Goal: Task Accomplishment & Management: Complete application form

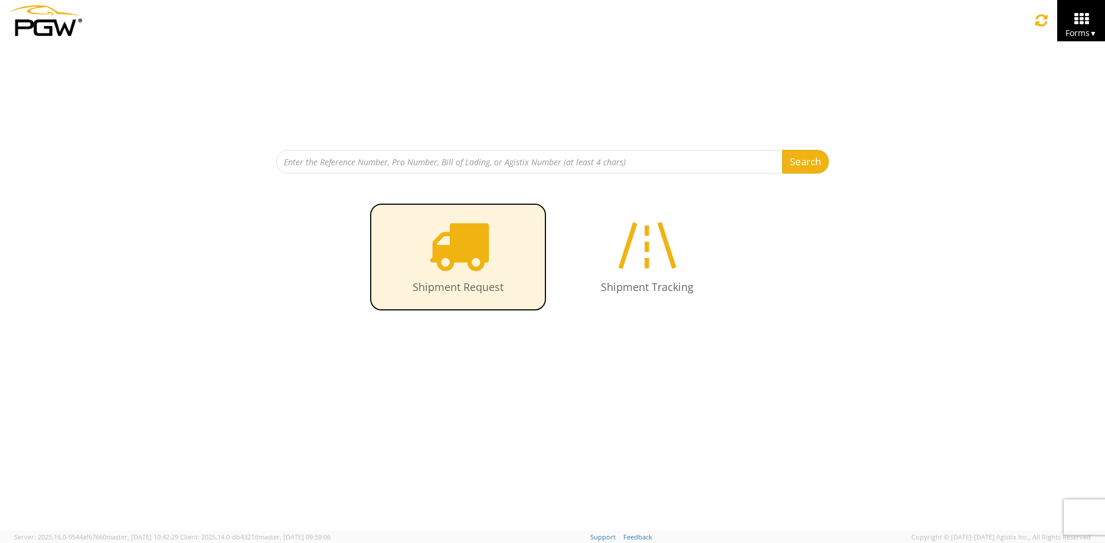
click at [450, 274] on icon at bounding box center [458, 245] width 61 height 61
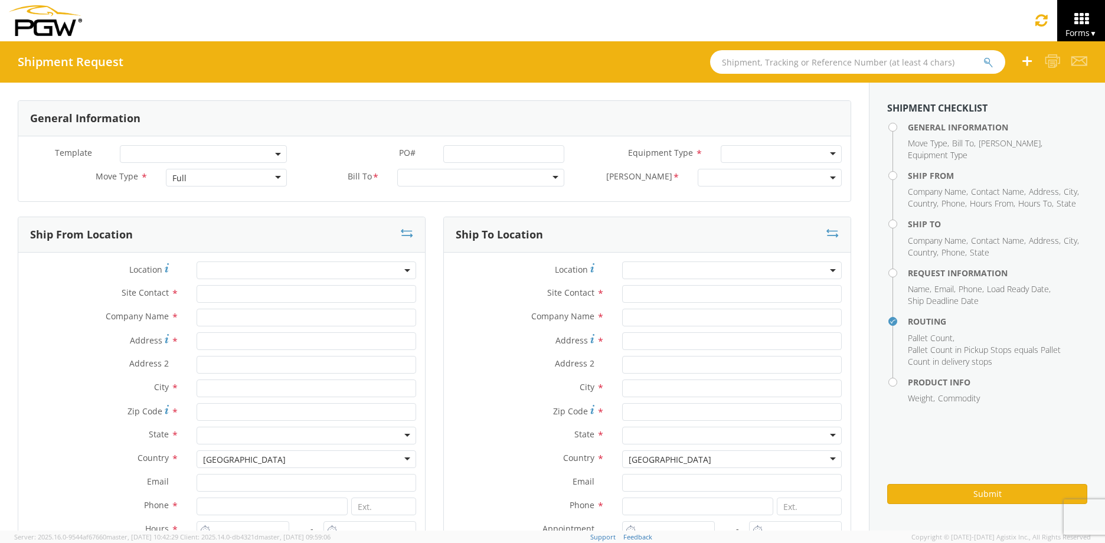
click at [220, 174] on div "Full" at bounding box center [226, 178] width 121 height 18
click at [446, 181] on div at bounding box center [480, 178] width 167 height 18
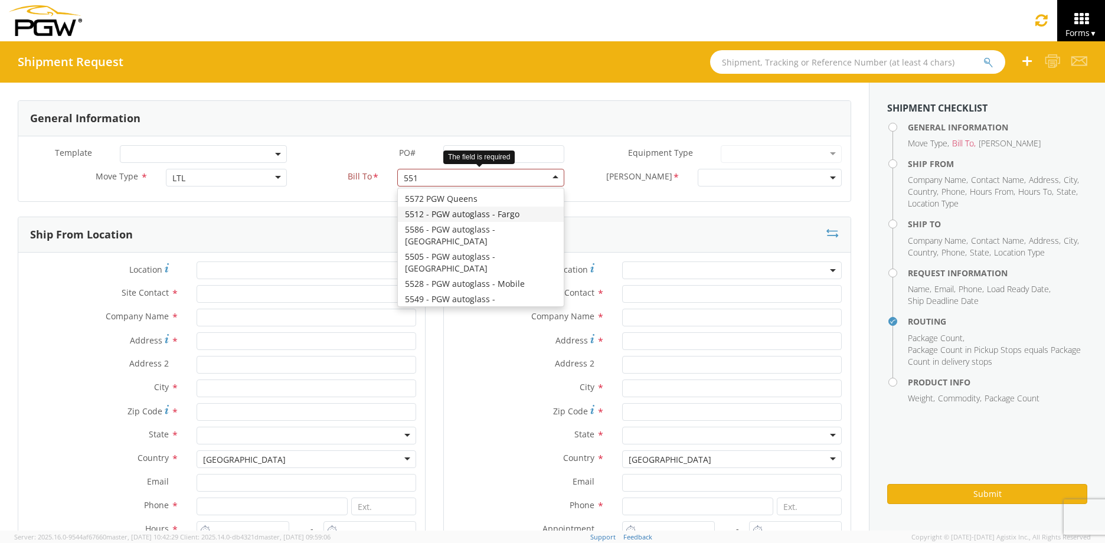
type input "5512"
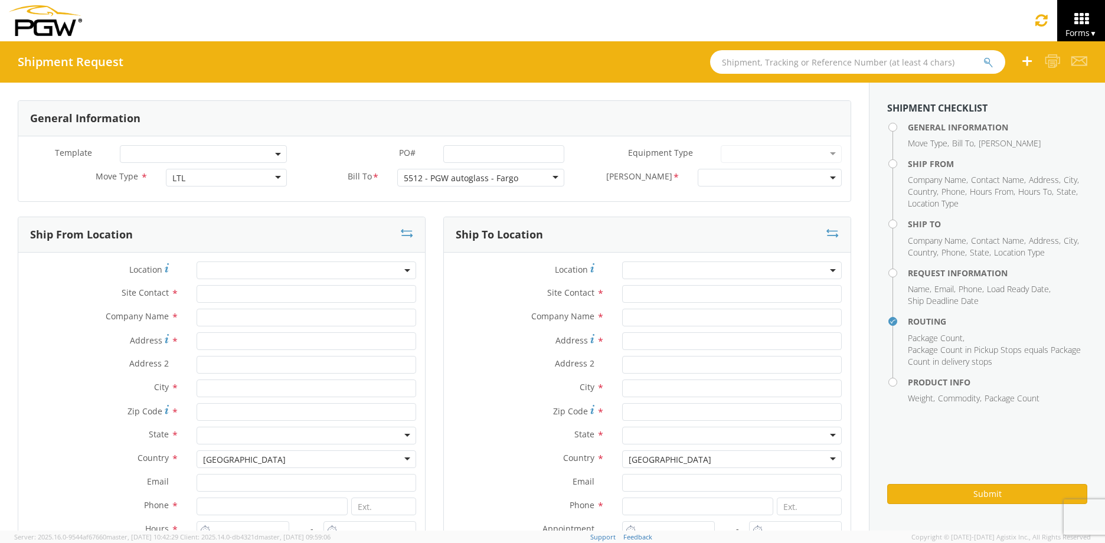
click at [777, 180] on span at bounding box center [770, 178] width 144 height 18
click at [761, 168] on div "Equipment Type * 28’ Box Van 53’ Dry Van Dropdeck (van) Flatbed Lowboy (flatbed)" at bounding box center [711, 157] width 277 height 24
click at [823, 176] on span at bounding box center [770, 178] width 144 height 18
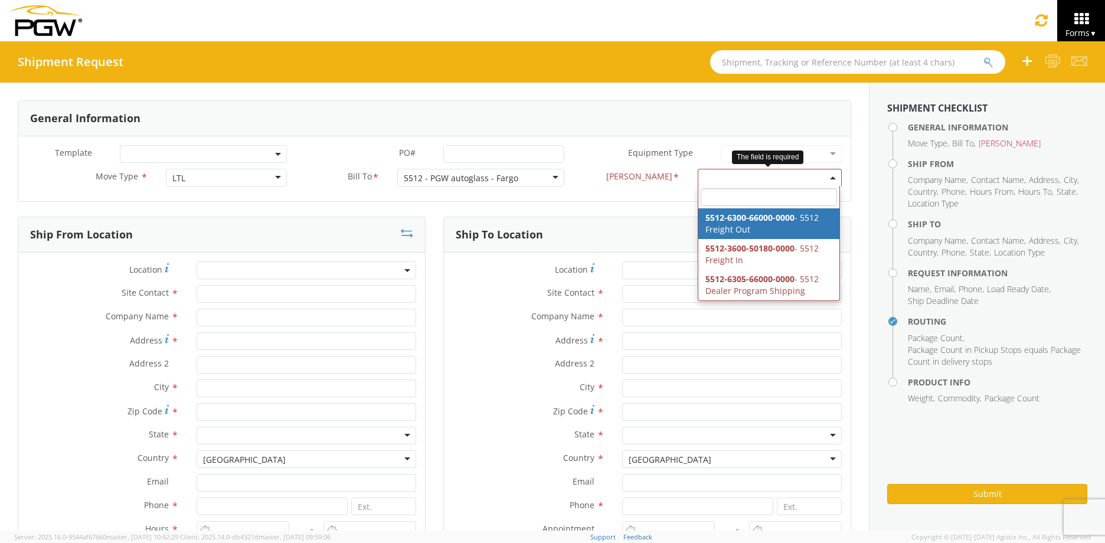
select select "5512-6300-66000-0000"
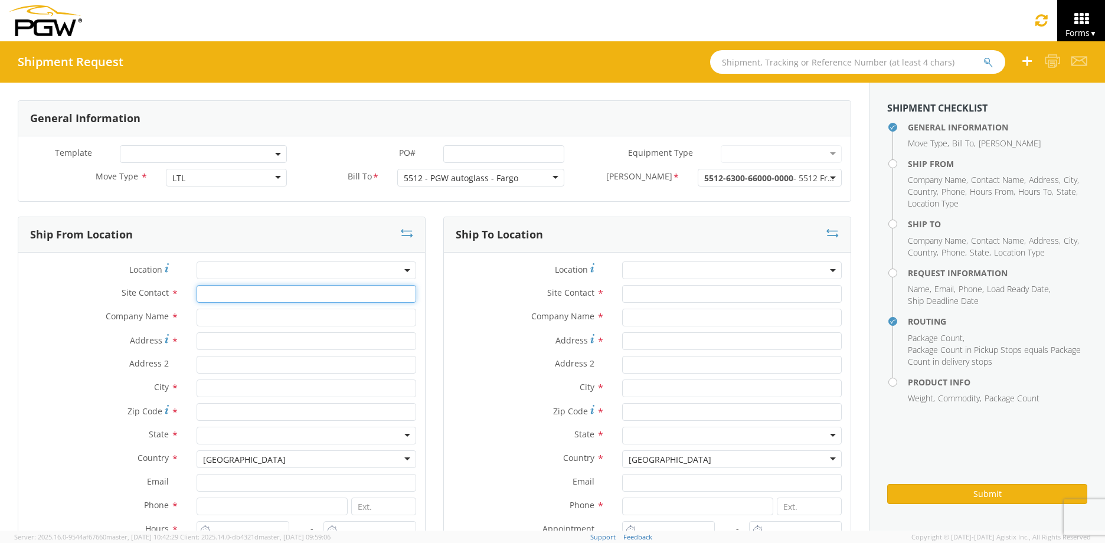
click at [240, 296] on input "text" at bounding box center [307, 294] width 220 height 18
type input "[PERSON_NAME]"
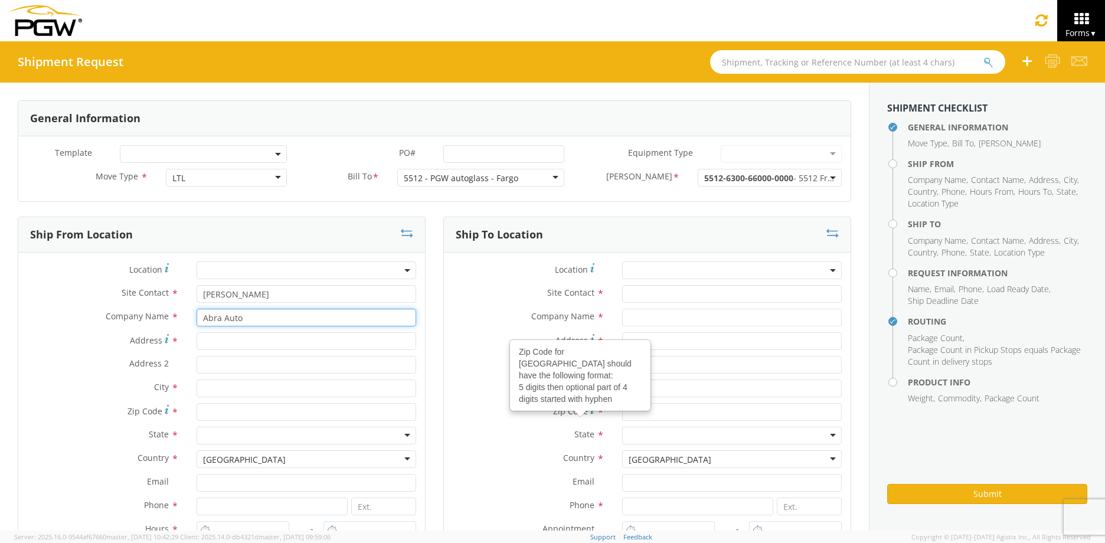
click at [254, 320] on input "Abra Auto" at bounding box center [307, 318] width 220 height 18
type input "Abra Auto Body"
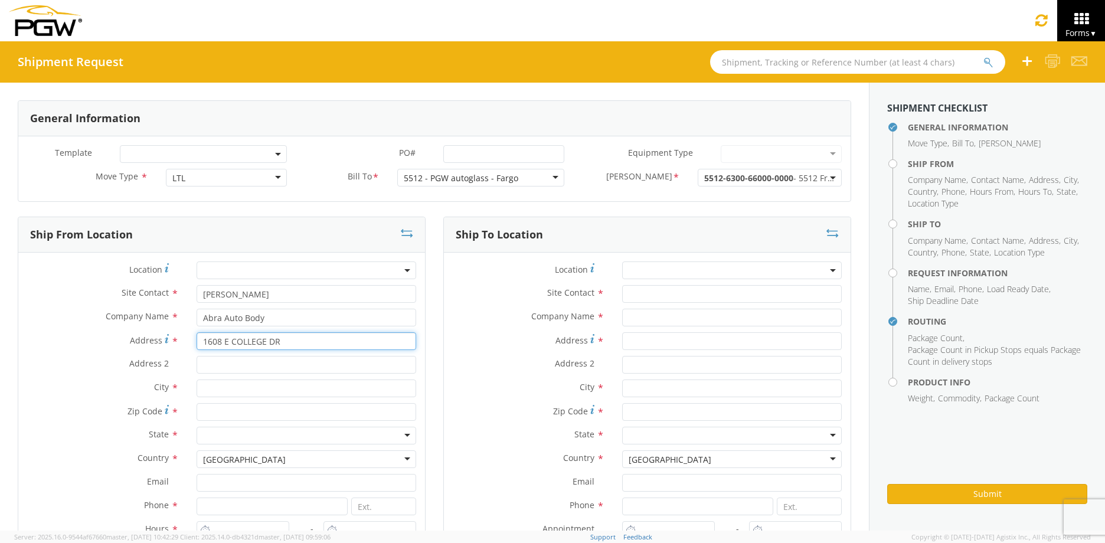
type input "1608 E COLLEGE DR"
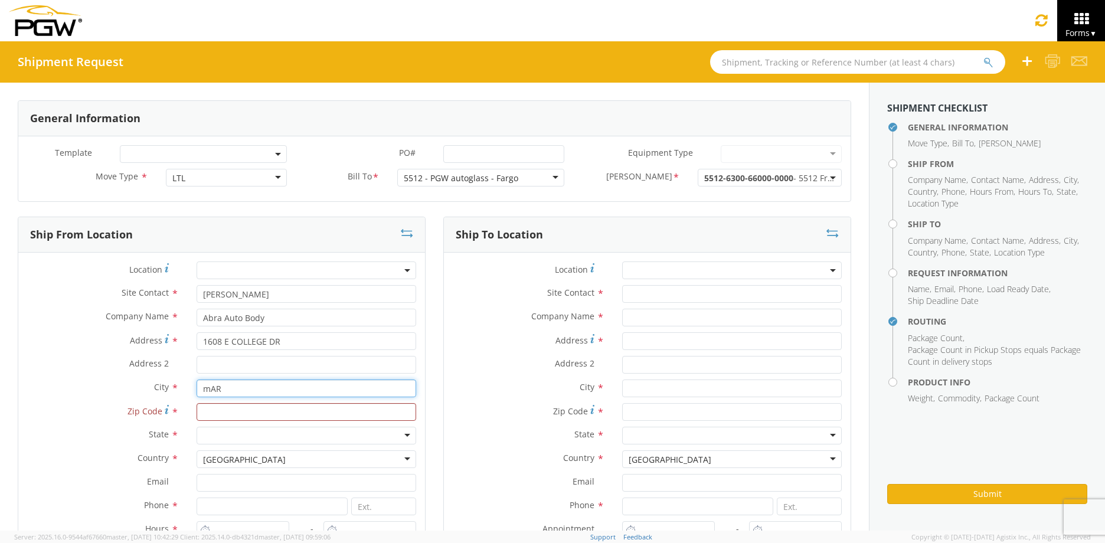
drag, startPoint x: 253, startPoint y: 390, endPoint x: 167, endPoint y: 386, distance: 85.7
click at [167, 386] on div "City * mAR mAR Abra Auto Body & Glass - ( Shipping Receiving ) [STREET_ADDRESS]…" at bounding box center [221, 388] width 407 height 18
type input "[PERSON_NAME]"
type input "56258"
click at [279, 387] on input "[PERSON_NAME]" at bounding box center [307, 388] width 220 height 18
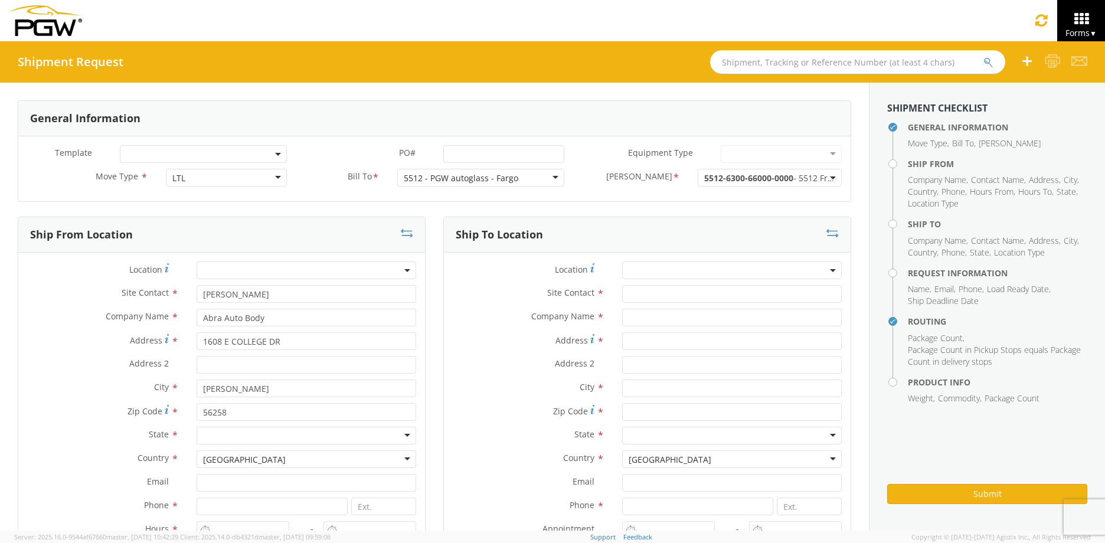
click at [171, 428] on label "State *" at bounding box center [102, 434] width 169 height 15
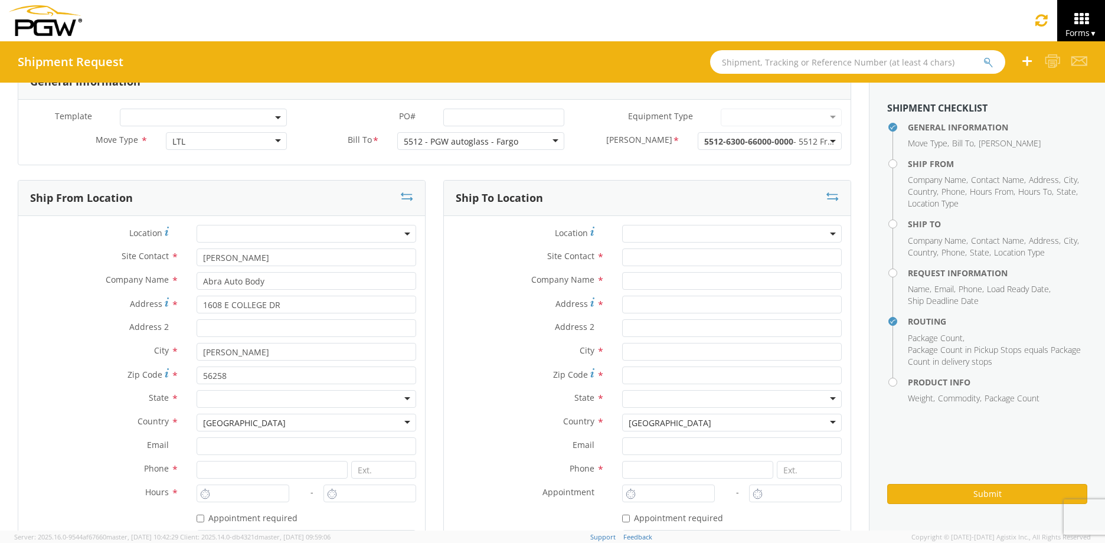
scroll to position [118, 0]
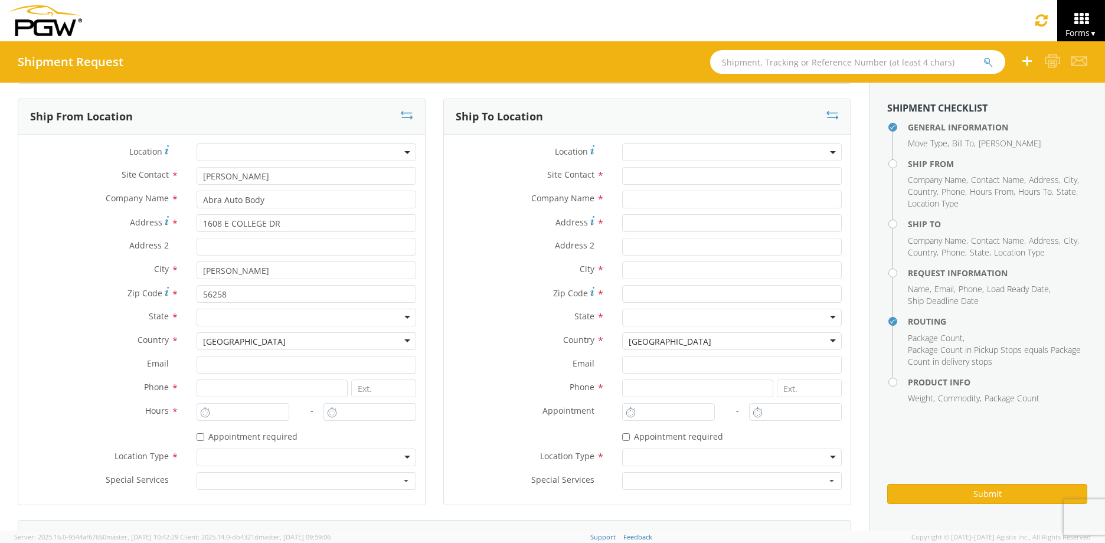
click at [250, 317] on div at bounding box center [307, 318] width 220 height 18
type input "M"
click at [221, 394] on input at bounding box center [272, 388] width 151 height 18
type input "7012191351"
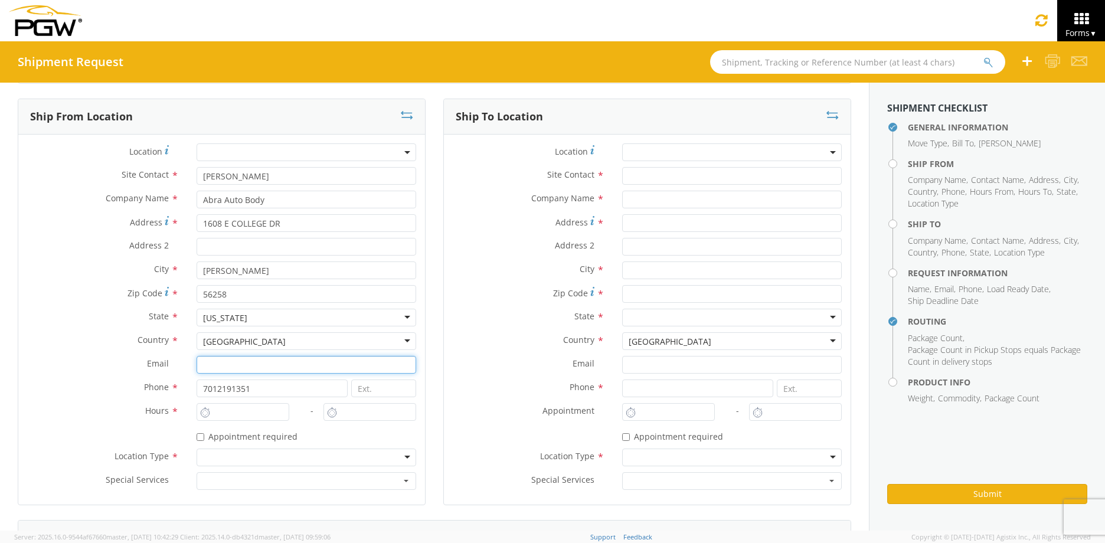
type input "[EMAIL_ADDRESS][DOMAIN_NAME]"
type input "PGW Auto Glass"
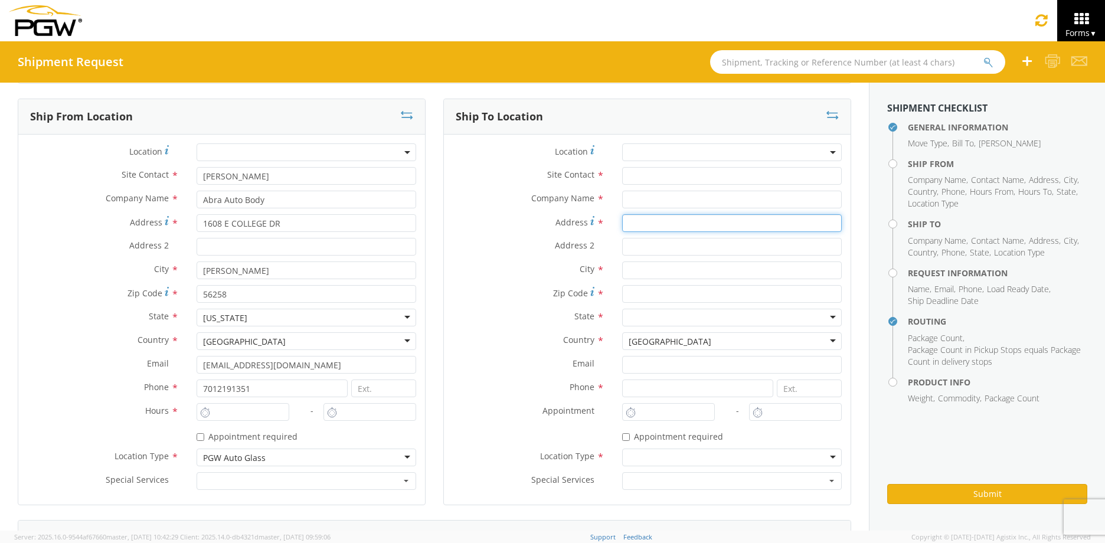
type input "[STREET_ADDRESS]"
type input "[PERSON_NAME]"
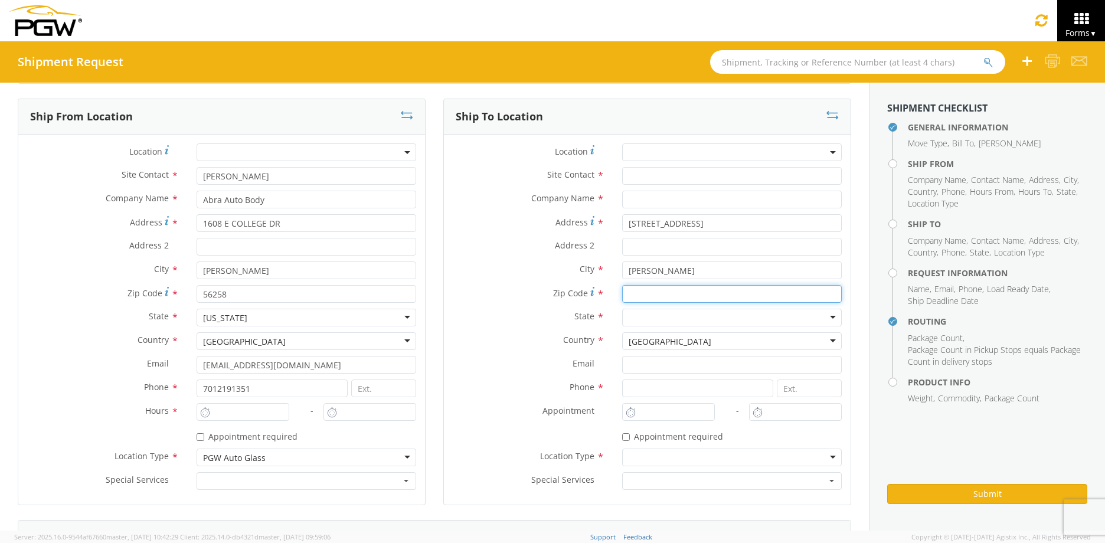
type input "56258"
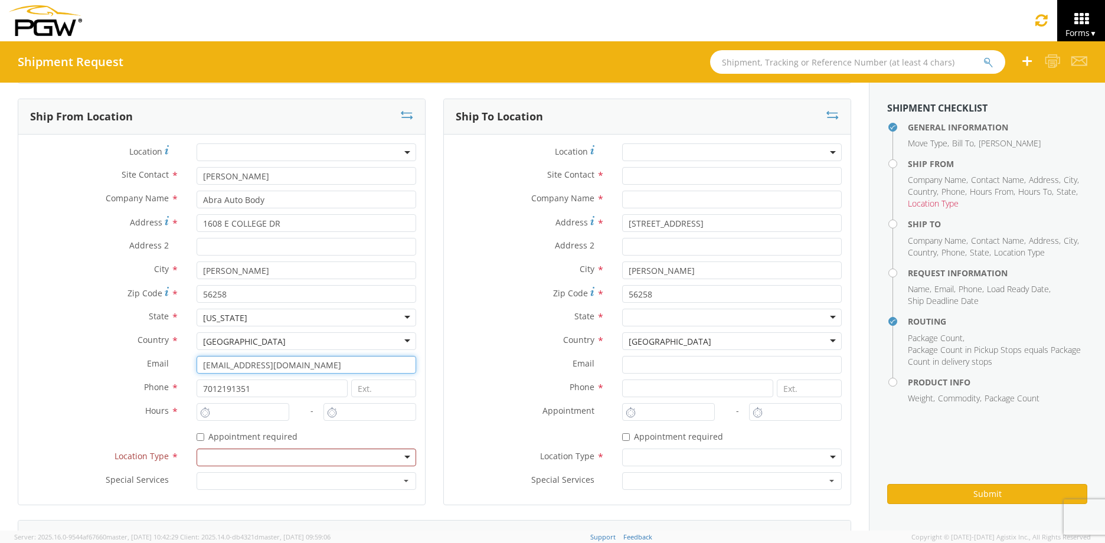
drag, startPoint x: 287, startPoint y: 365, endPoint x: 121, endPoint y: 365, distance: 166.4
click at [121, 365] on div "Email * [EMAIL_ADDRESS][DOMAIN_NAME]" at bounding box center [221, 365] width 407 height 18
type input "[EMAIL_ADDRESS][DOMAIN_NAME]"
click at [144, 389] on span "Phone" at bounding box center [156, 386] width 25 height 11
click at [233, 459] on div at bounding box center [307, 458] width 220 height 18
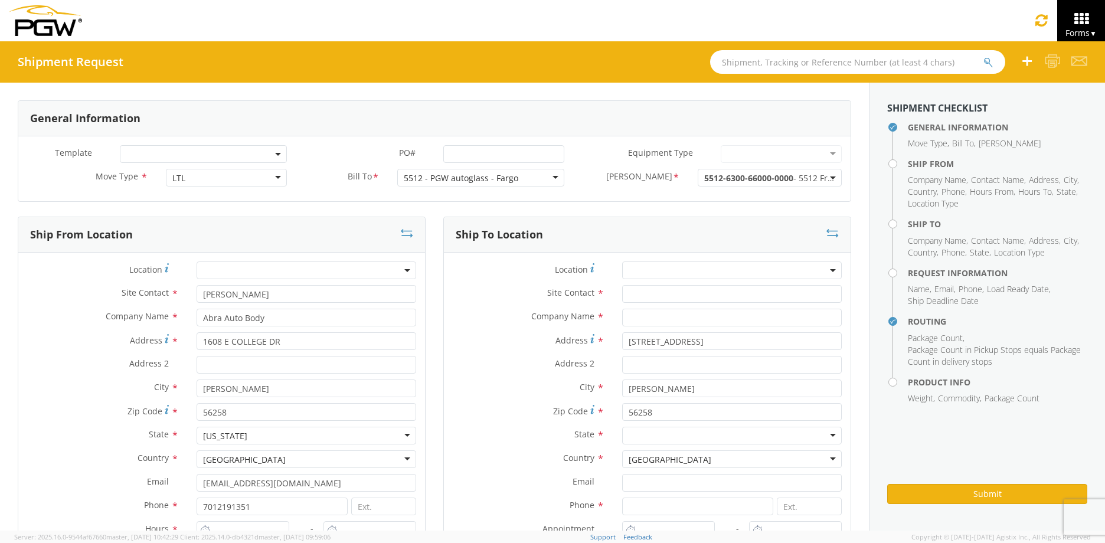
click at [628, 270] on span at bounding box center [732, 270] width 220 height 18
click at [554, 282] on div "Location * Please enter 2 or more characters" at bounding box center [647, 273] width 407 height 24
click at [630, 298] on input "text" at bounding box center [732, 294] width 220 height 18
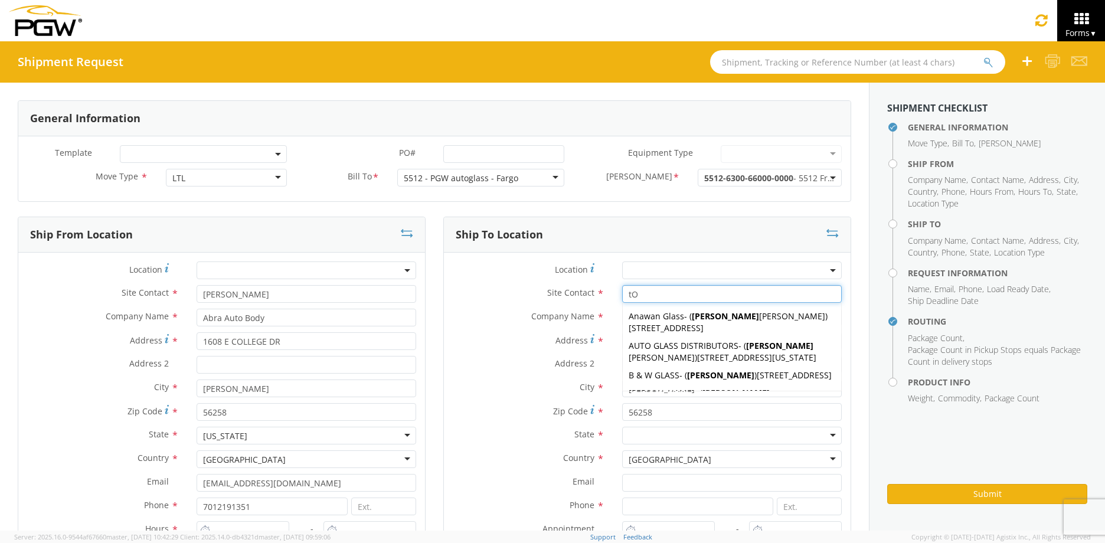
type input "t"
type input "[PERSON_NAME]"
click at [515, 269] on label "Location *" at bounding box center [528, 269] width 169 height 16
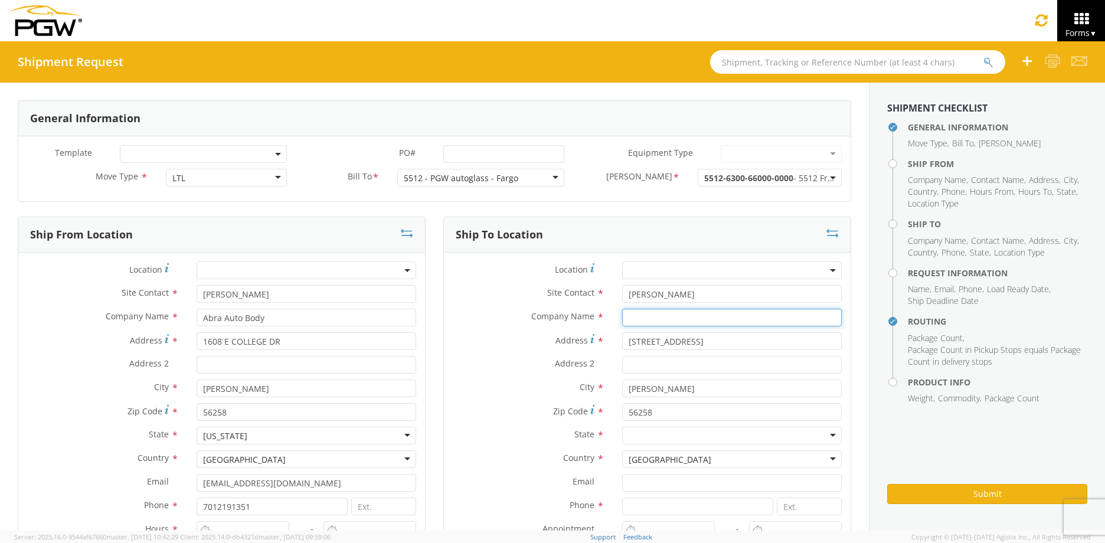
click at [663, 322] on input "text" at bounding box center [732, 318] width 220 height 18
type input "a"
type input "ABRA AUTO BODY & GLASS"
type input "601 AUTO PLAZA"
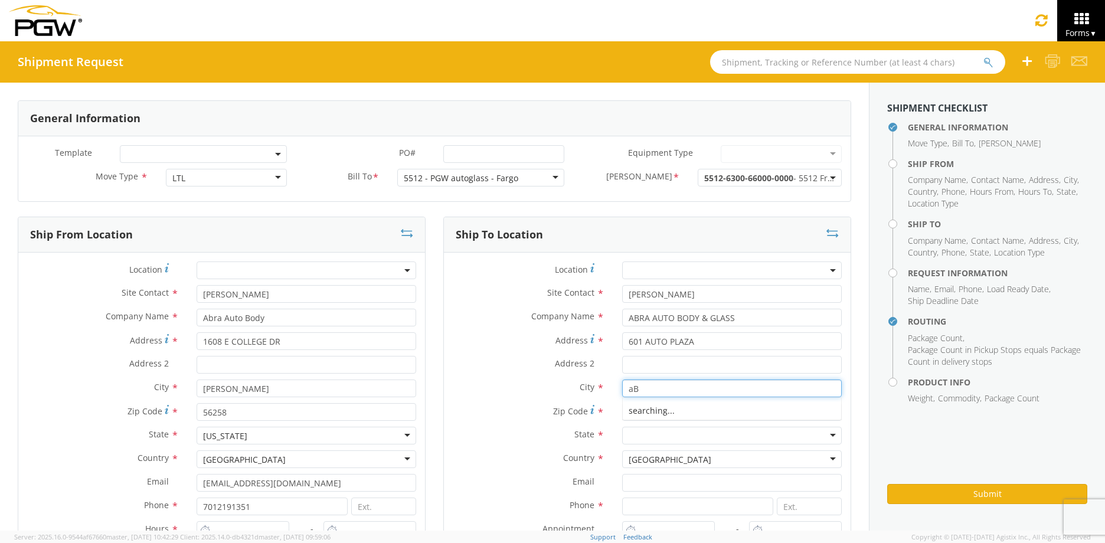
type input "a"
type input "[GEOGRAPHIC_DATA]"
type input "57401"
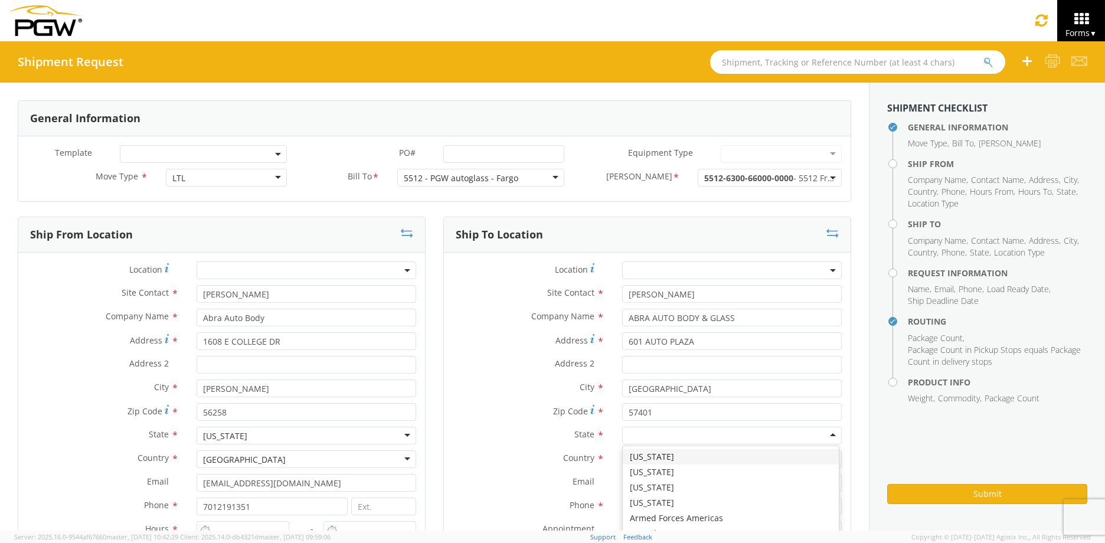
type input "S"
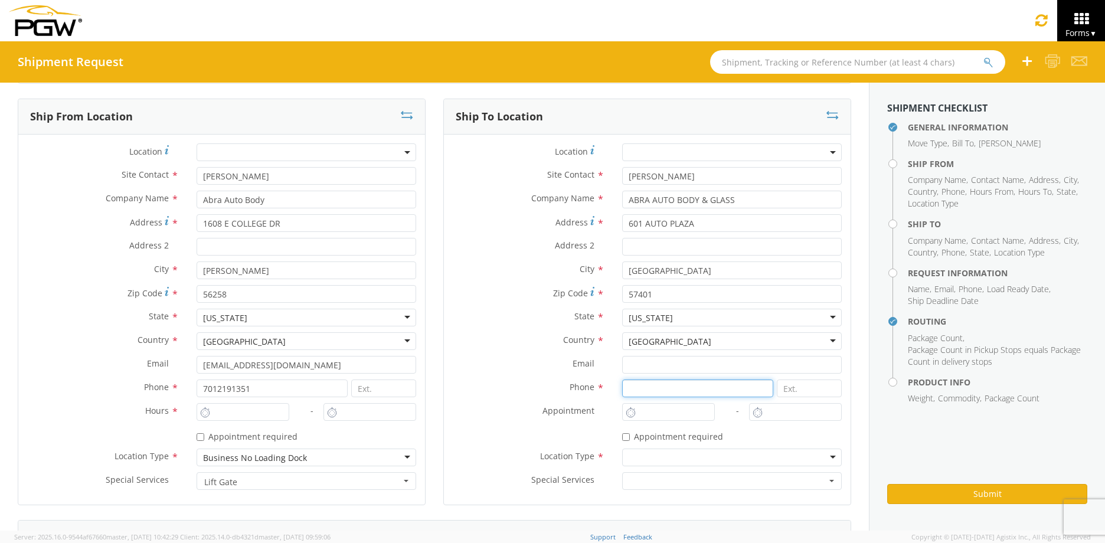
click at [637, 392] on input at bounding box center [697, 388] width 151 height 18
type input "2182524627"
type input "[EMAIL_ADDRESS][DOMAIN_NAME]"
type input "5075371173"
type input "[PERSON_NAME]"
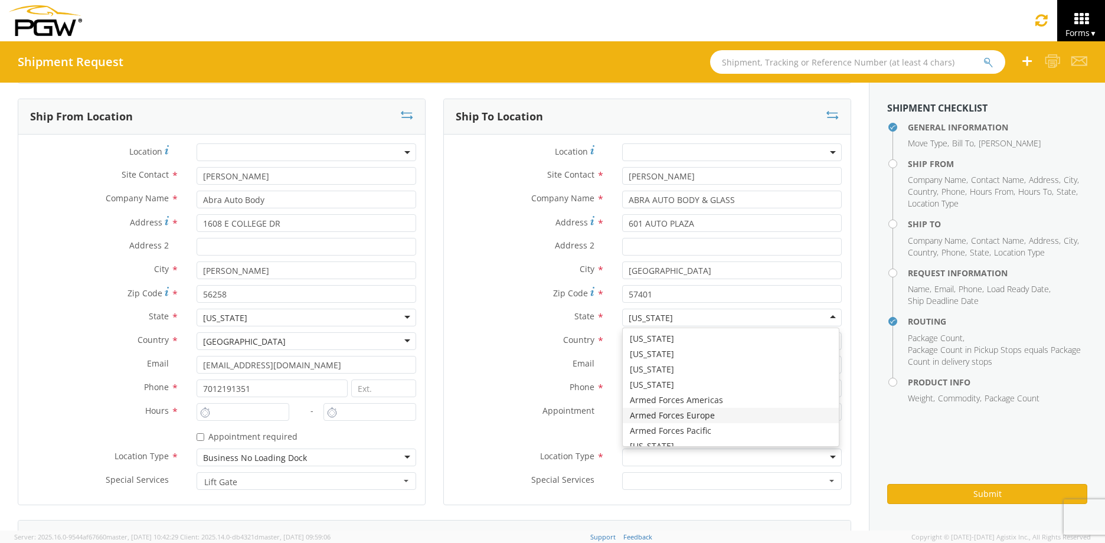
click at [539, 376] on div "Email * [EMAIL_ADDRESS][DOMAIN_NAME]" at bounding box center [647, 368] width 407 height 24
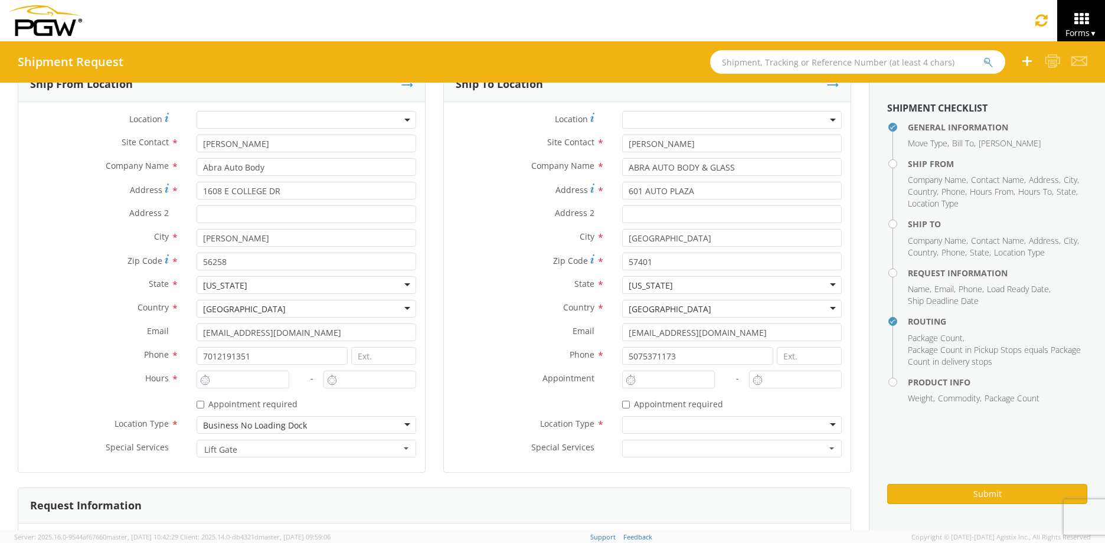
scroll to position [177, 0]
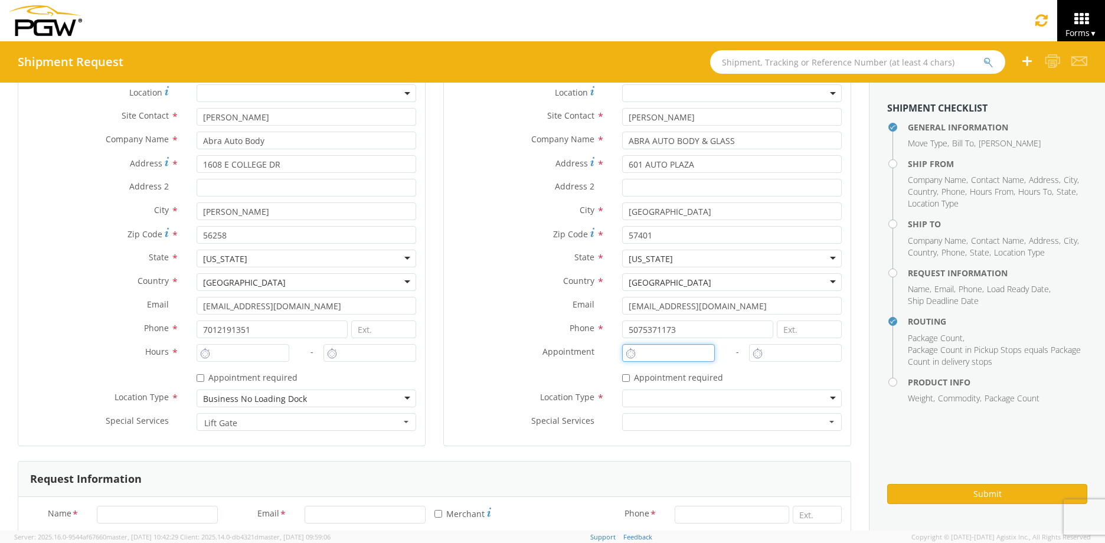
type input "10:00 AM"
click at [650, 352] on input "10:00 AM" at bounding box center [668, 353] width 93 height 18
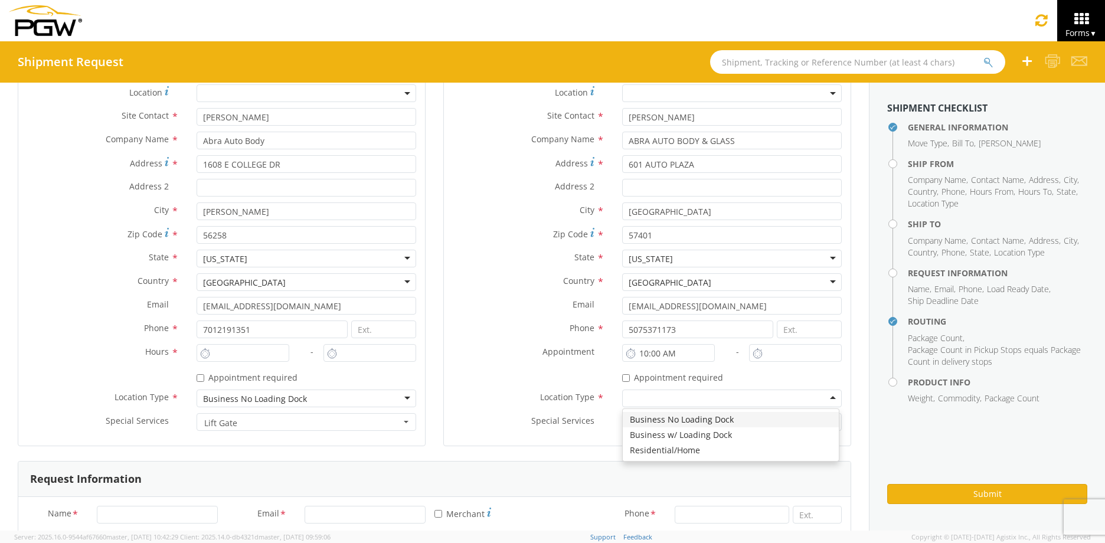
click at [633, 395] on div at bounding box center [732, 398] width 220 height 18
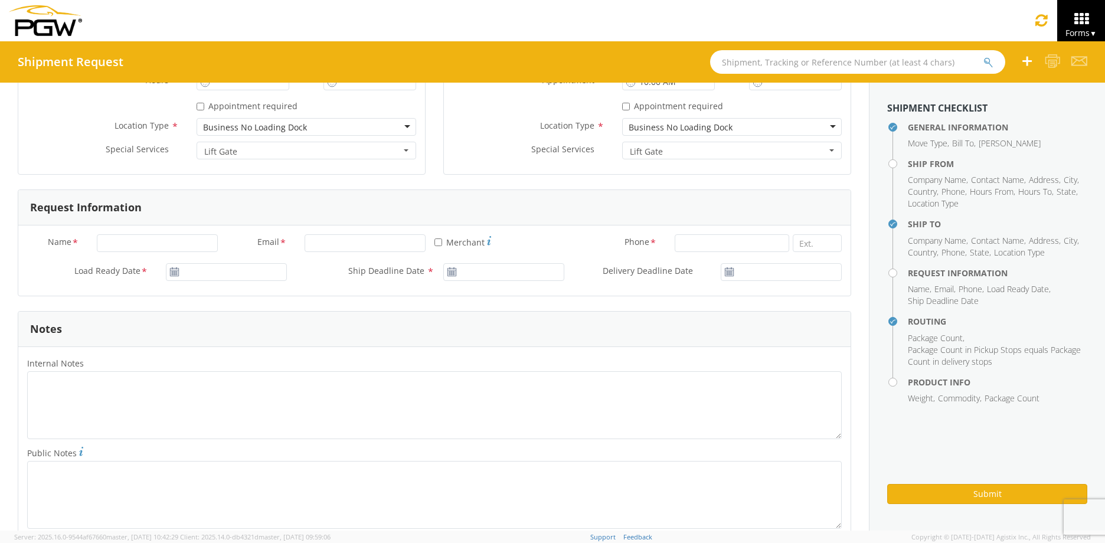
scroll to position [472, 0]
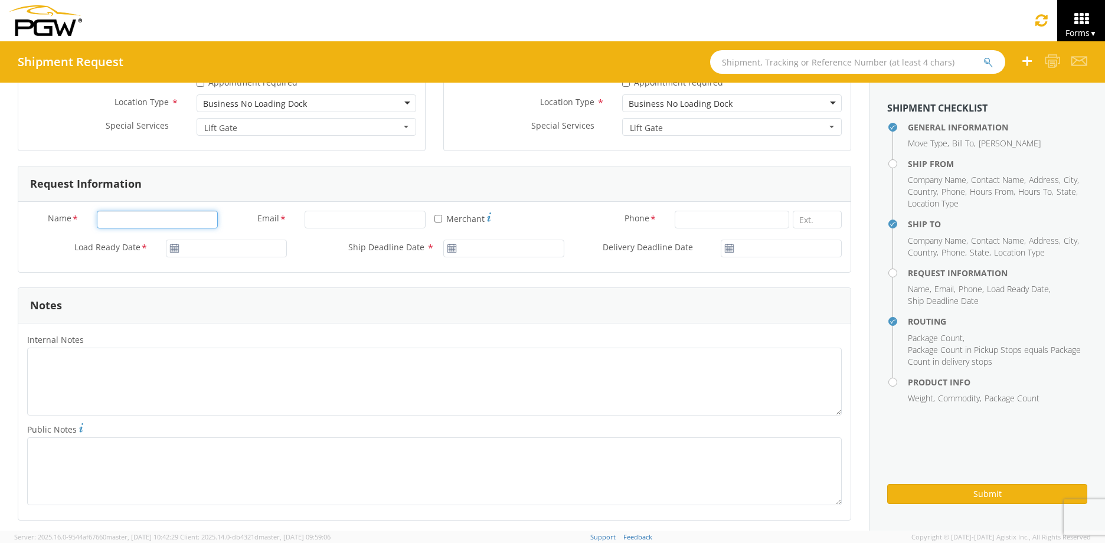
click at [173, 217] on input "Name *" at bounding box center [157, 220] width 121 height 18
type input "[PERSON_NAME]"
type input "[EMAIL_ADDRESS][DOMAIN_NAME]"
type input "2182524627"
type input "[PERSON_NAME]"
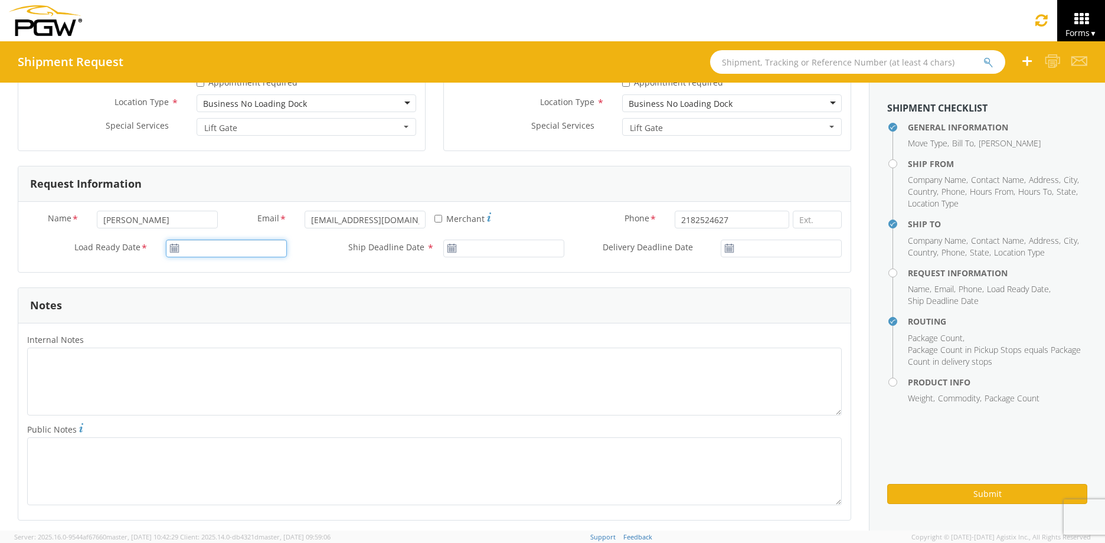
type input "[DATE]"
click at [215, 247] on input "[DATE]" at bounding box center [226, 249] width 121 height 18
click at [214, 339] on td "12" at bounding box center [224, 341] width 21 height 18
type input "[DATE]"
click at [458, 243] on input "[DATE]" at bounding box center [503, 249] width 121 height 18
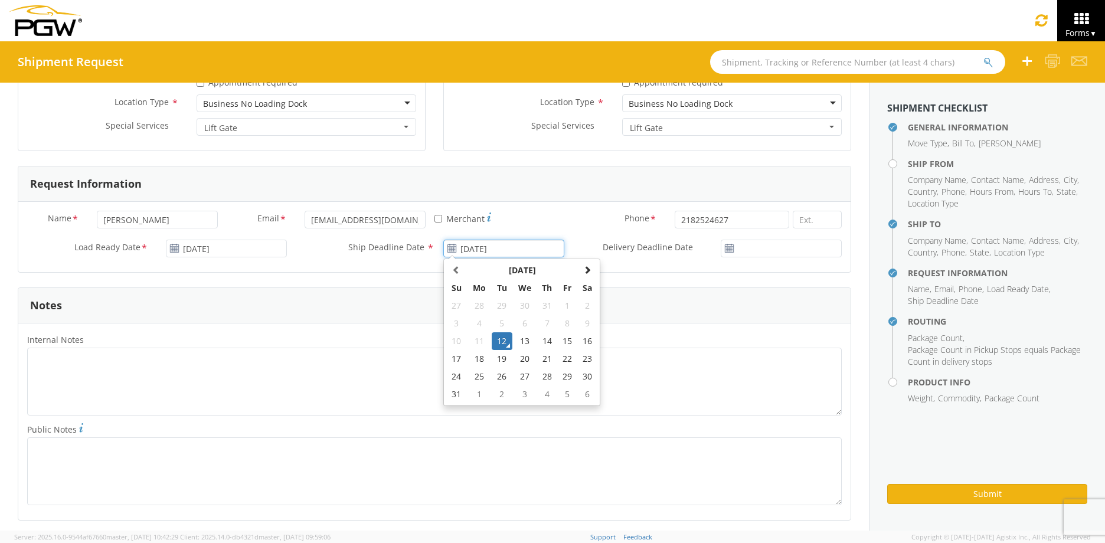
click at [500, 339] on td "12" at bounding box center [502, 341] width 21 height 18
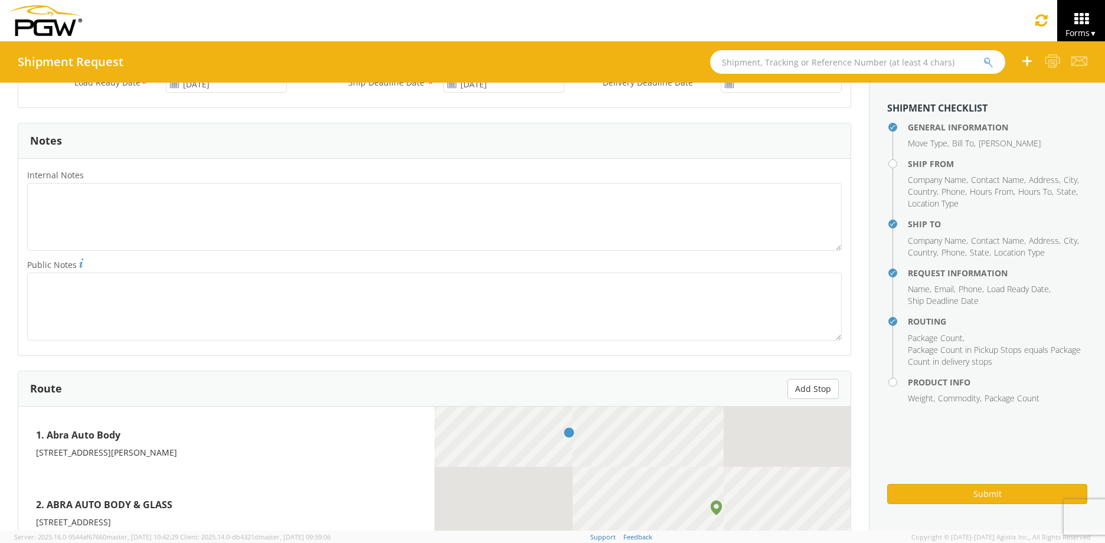
scroll to position [649, 0]
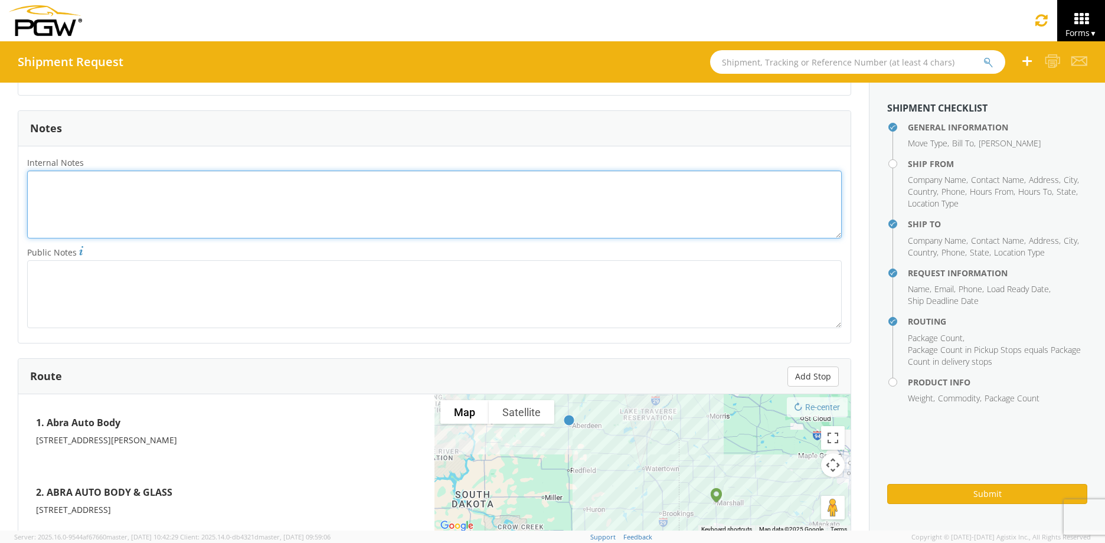
click at [177, 191] on textarea "Internal Notes *" at bounding box center [434, 205] width 814 height 68
type textarea "M"
type textarea "SHIPPED TO WRONG ADDRESS"
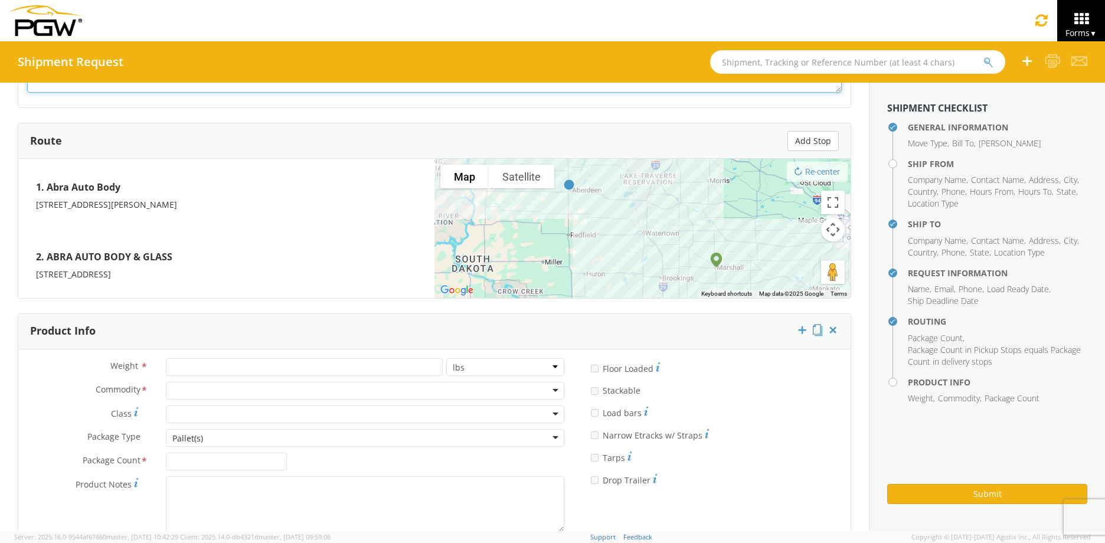
scroll to position [938, 0]
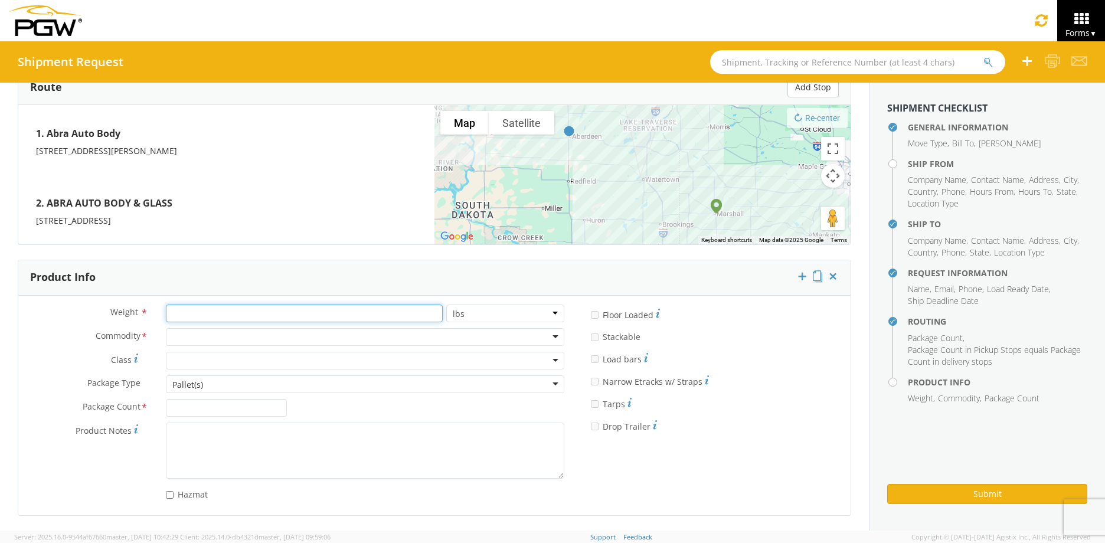
click at [191, 316] on input "number" at bounding box center [304, 314] width 277 height 18
type input "35"
click at [196, 329] on div at bounding box center [365, 337] width 398 height 18
click at [199, 407] on input "Package Count *" at bounding box center [226, 408] width 121 height 18
type input "1"
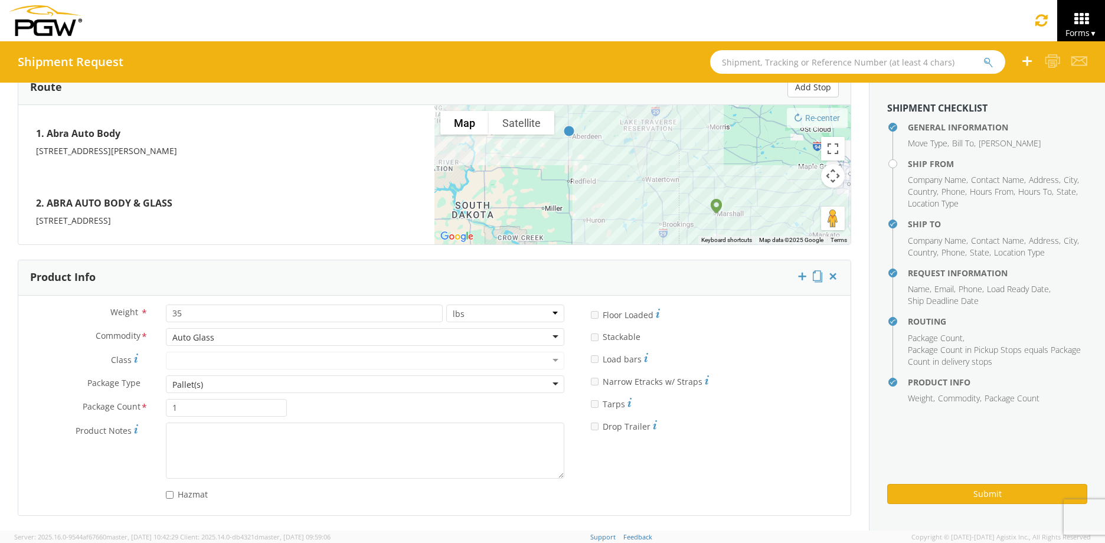
click at [220, 385] on div "Pallet(s)" at bounding box center [365, 384] width 398 height 18
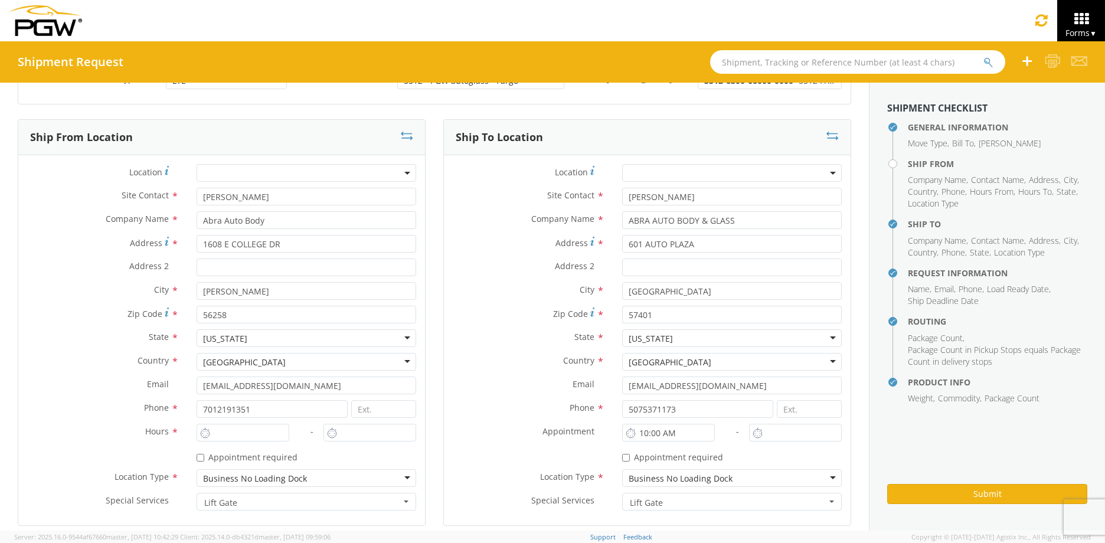
scroll to position [118, 0]
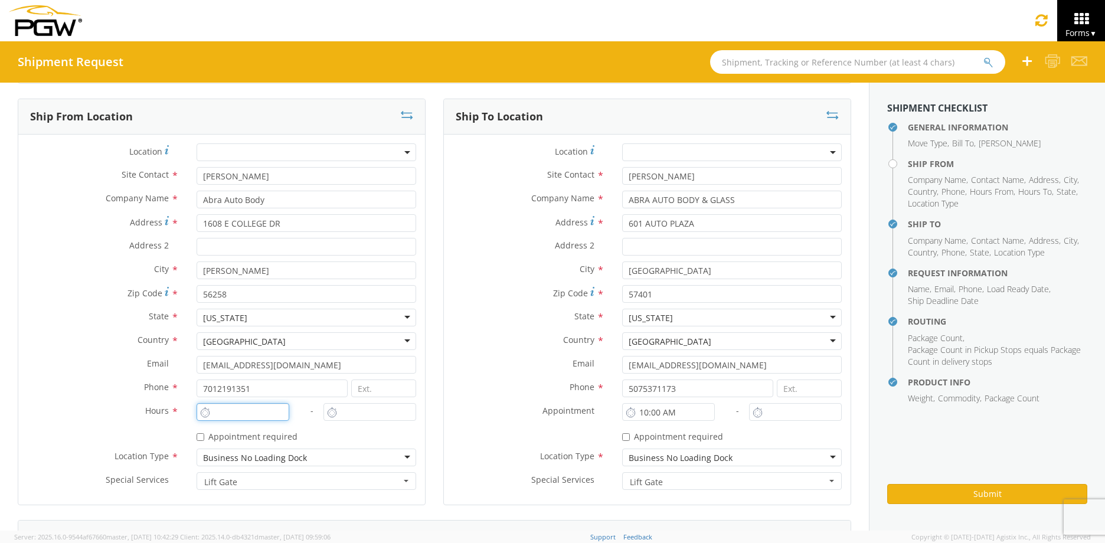
type input "10:00 AM"
click at [231, 414] on input "10:00 AM" at bounding box center [243, 412] width 93 height 18
click at [344, 441] on div "* Appointment required" at bounding box center [307, 435] width 220 height 16
click at [363, 407] on input "11:00 AM" at bounding box center [369, 412] width 93 height 18
type input "5:00 PM"
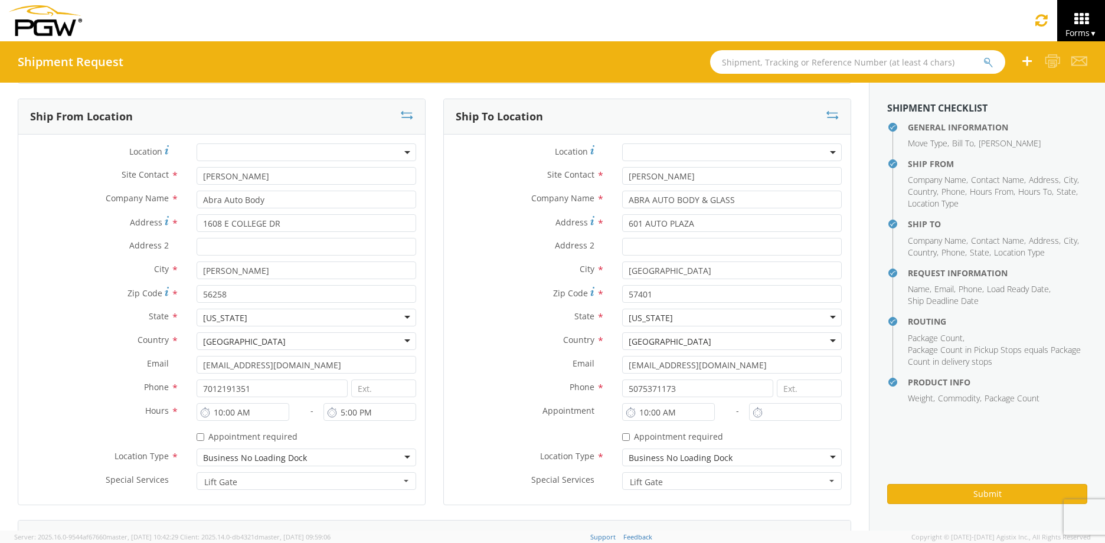
click at [281, 417] on label "- *" at bounding box center [305, 410] width 51 height 15
click at [216, 413] on input "10:00 AM" at bounding box center [243, 412] width 93 height 18
type input "8:00 AM"
click at [641, 410] on input "10:00 AM" at bounding box center [668, 412] width 93 height 18
type input "8:00 AM"
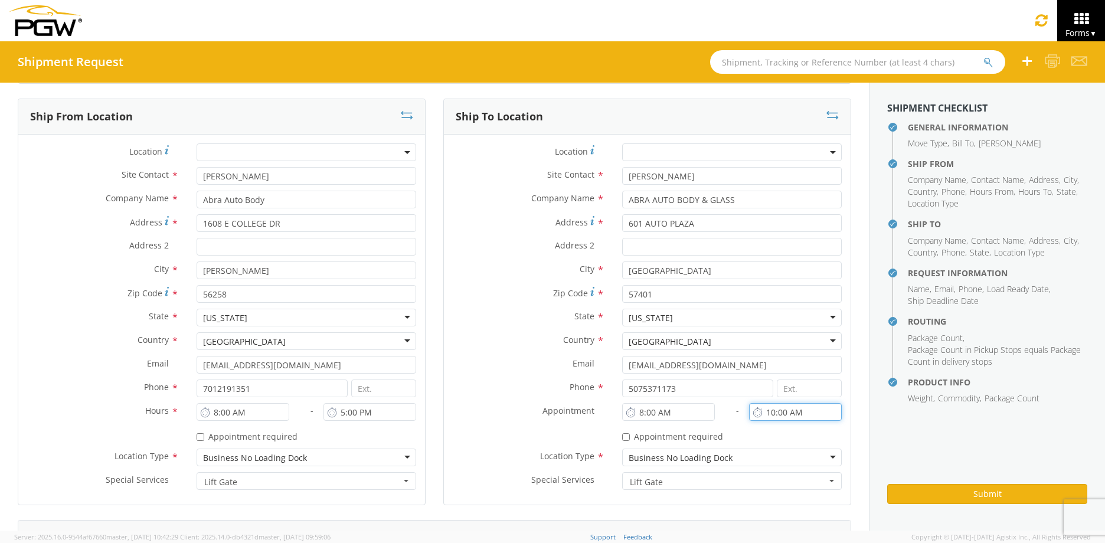
click at [770, 404] on input "10:00 AM" at bounding box center [795, 412] width 93 height 18
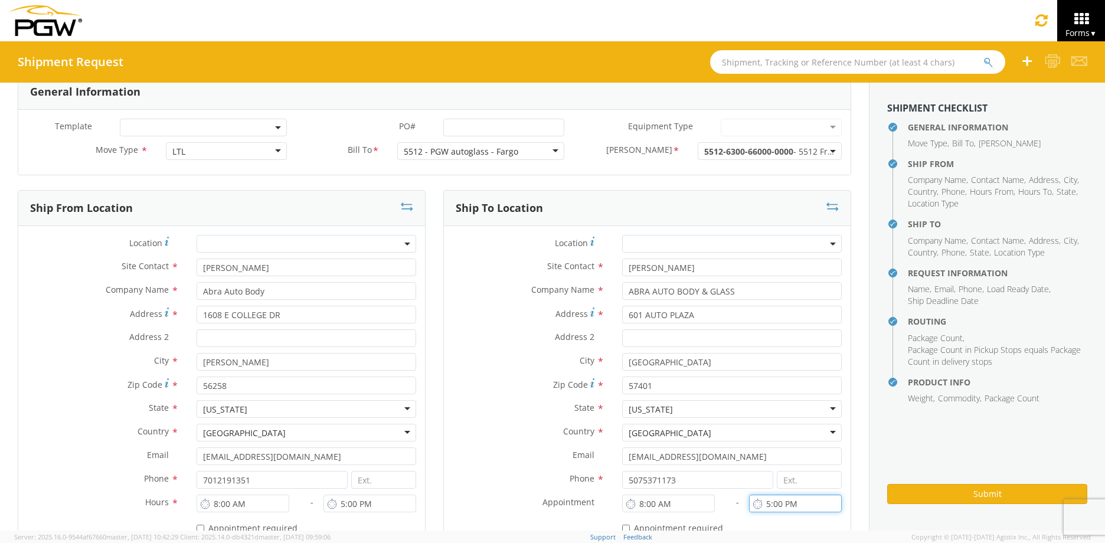
scroll to position [0, 0]
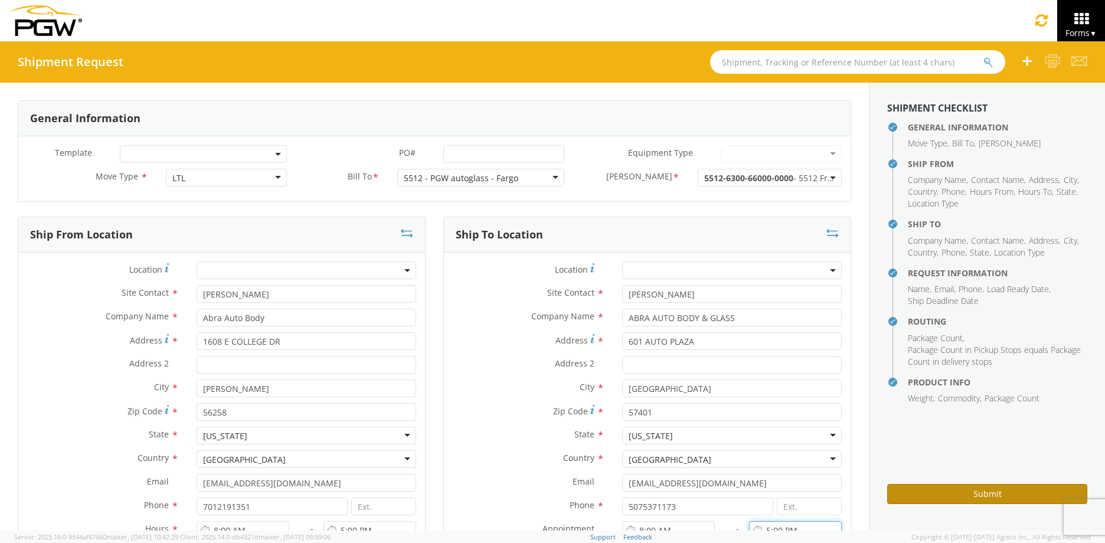
type input "5:00 PM"
click at [956, 494] on button "Submit" at bounding box center [987, 494] width 200 height 20
